Goal: Transaction & Acquisition: Purchase product/service

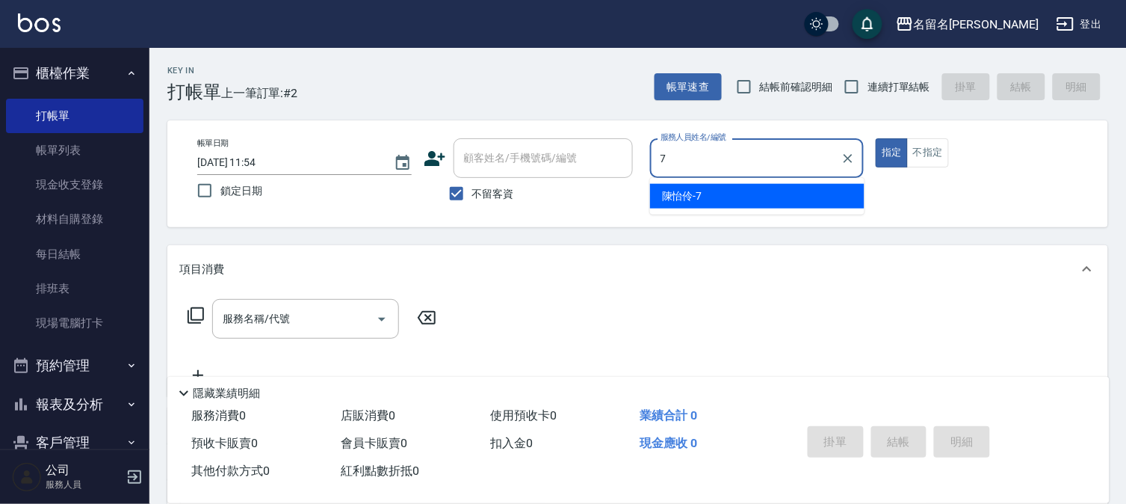
type input "[PERSON_NAME]-7"
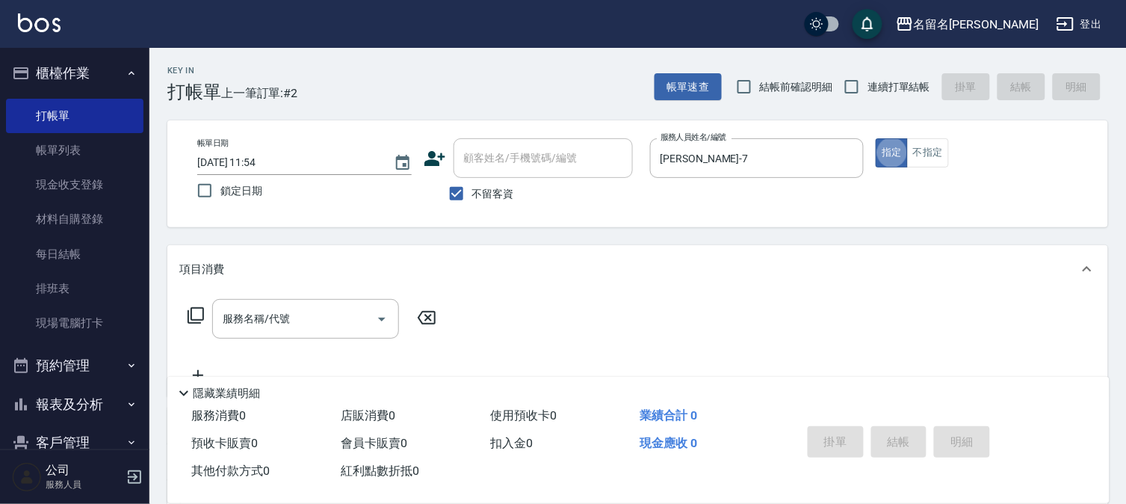
type button "true"
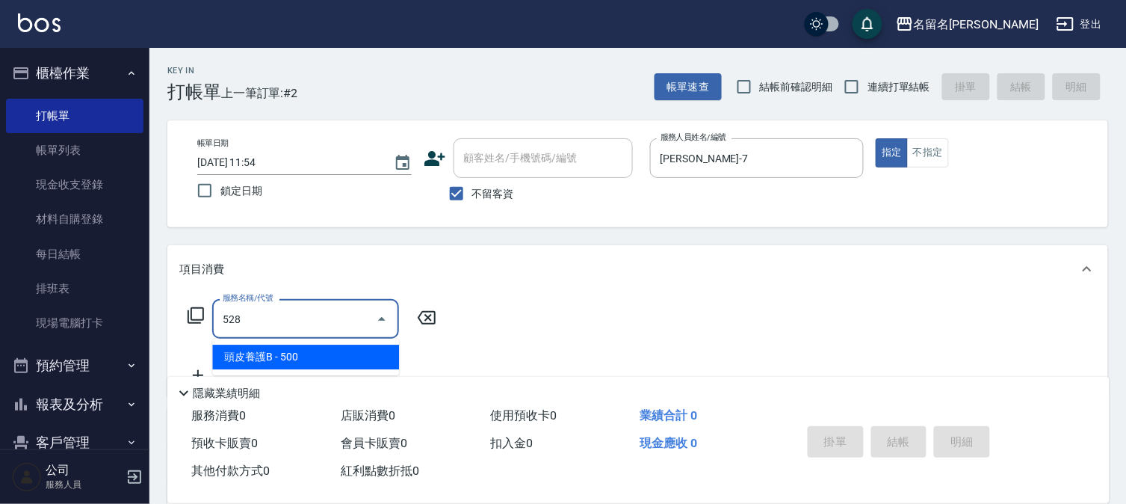
type input "頭皮養護B(528)"
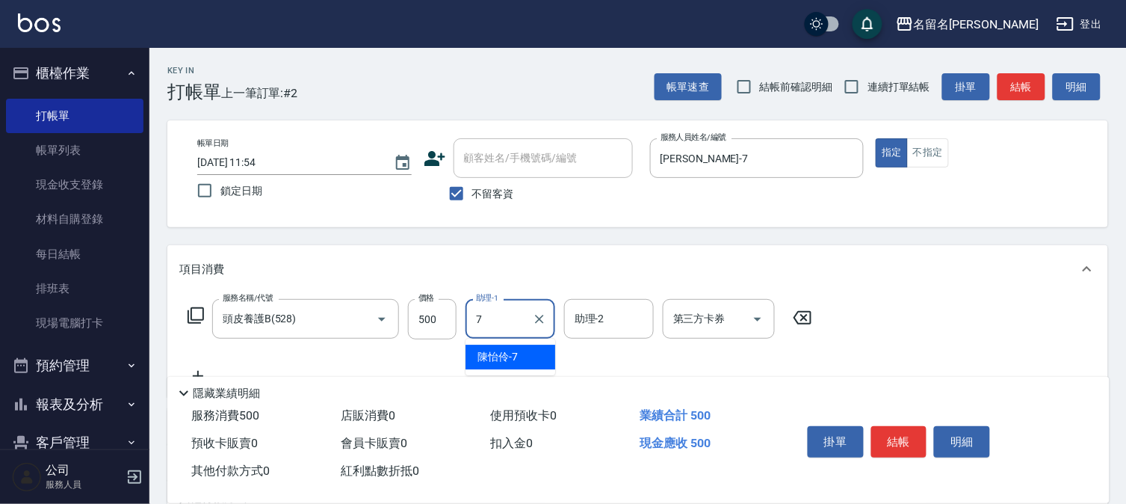
type input "[PERSON_NAME]-7"
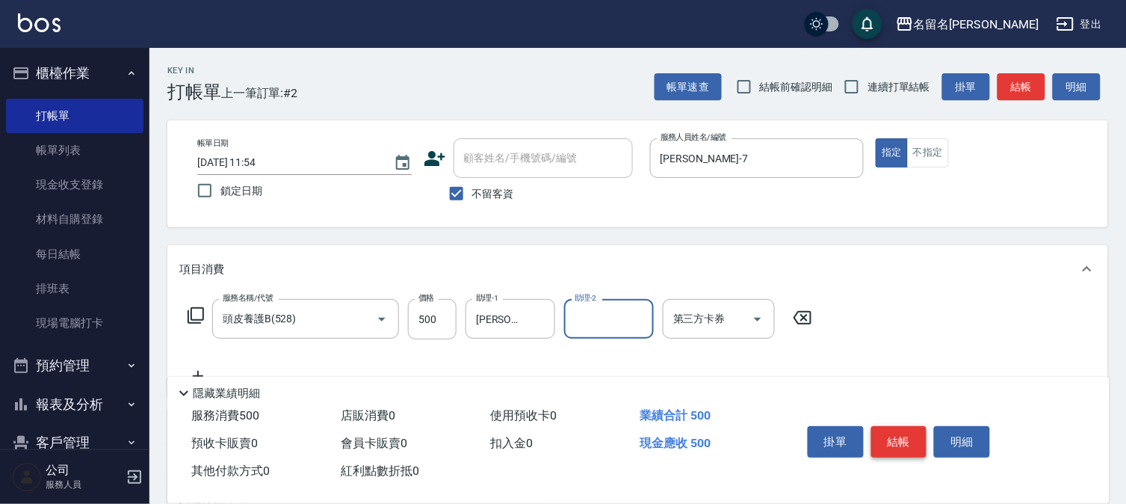
click at [893, 427] on button "結帳" at bounding box center [899, 441] width 56 height 31
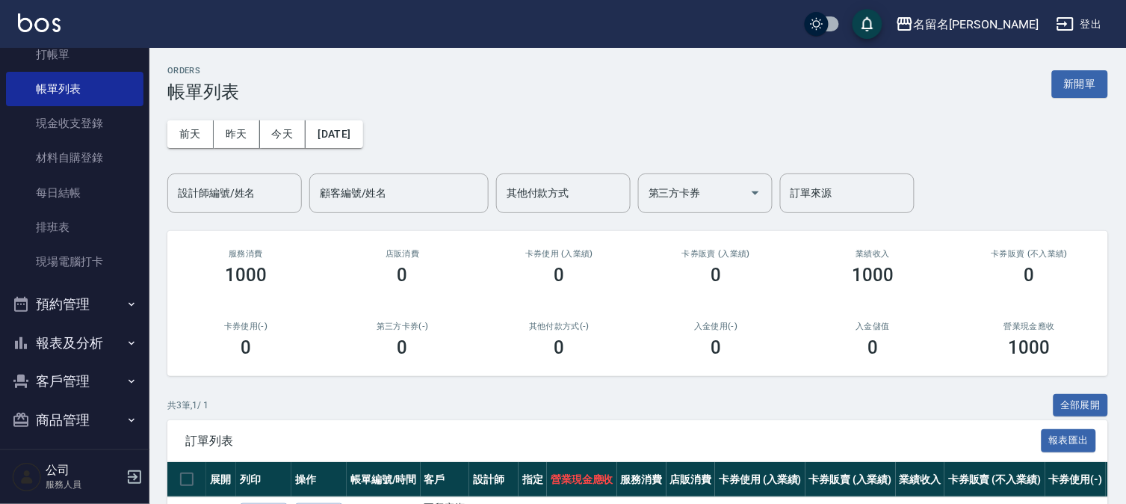
scroll to position [68, 0]
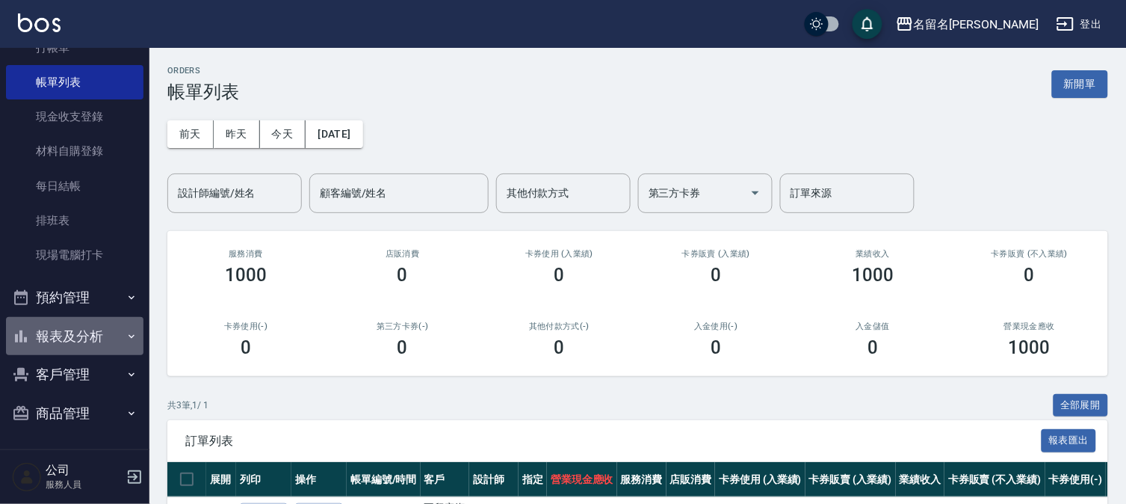
click at [81, 337] on button "報表及分析" at bounding box center [75, 336] width 138 height 39
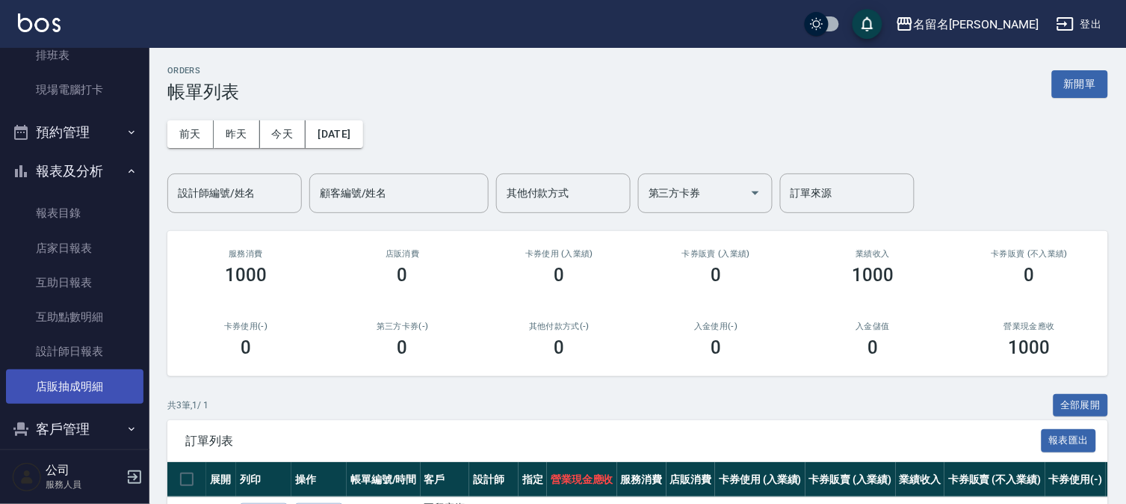
scroll to position [234, 0]
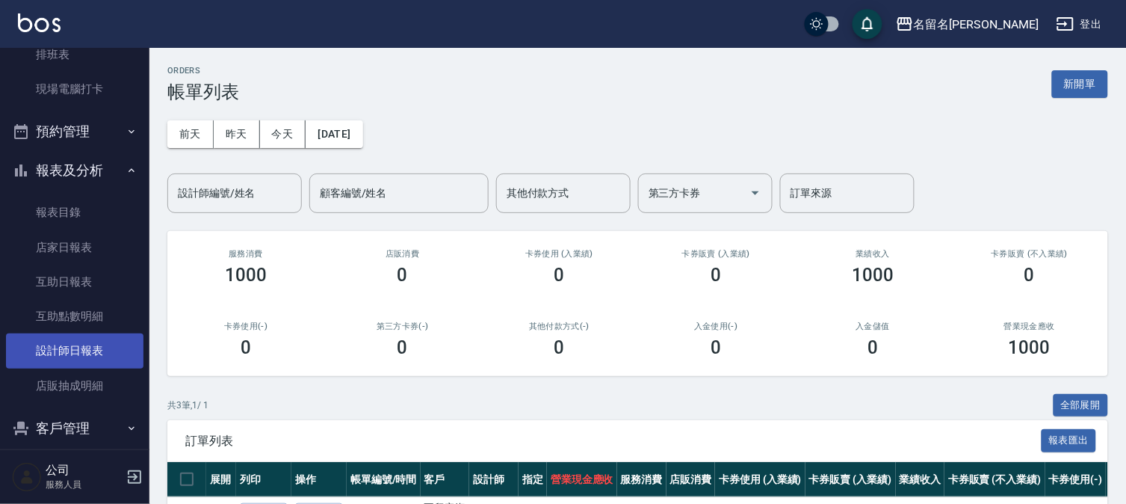
click at [84, 356] on link "設計師日報表" at bounding box center [75, 350] width 138 height 34
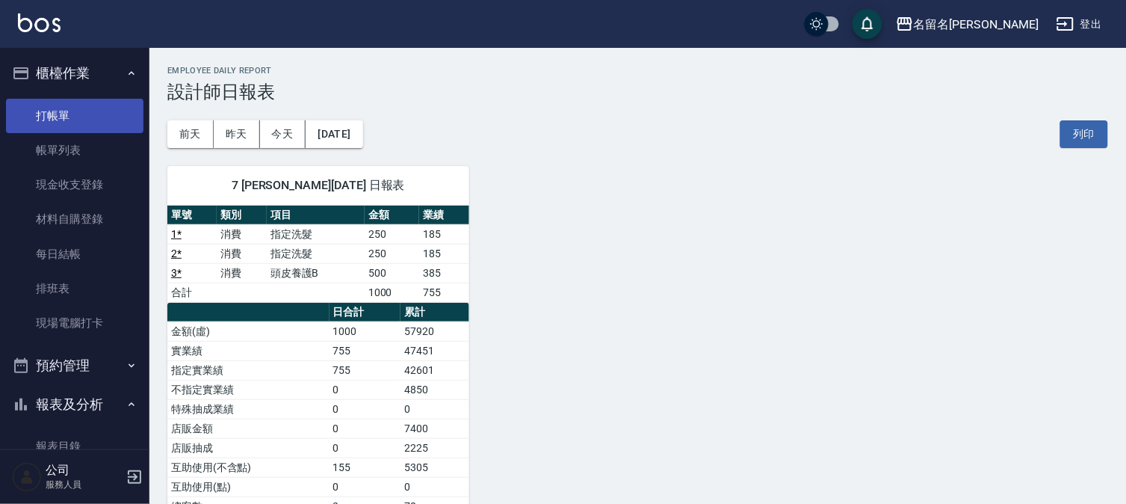
click at [97, 108] on link "打帳單" at bounding box center [75, 116] width 138 height 34
